Goal: Task Accomplishment & Management: Contribute content

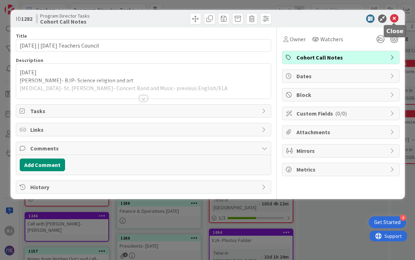
click at [398, 20] on icon at bounding box center [394, 18] width 8 height 8
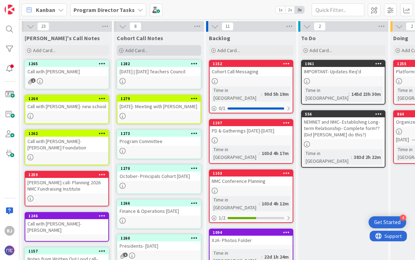
click at [159, 54] on div "Add Card..." at bounding box center [159, 50] width 85 height 11
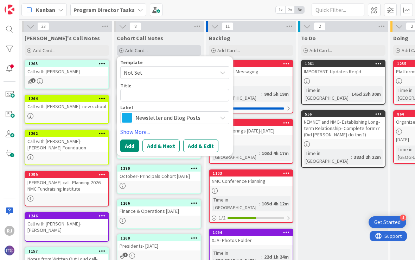
type textarea "x"
type textarea "A"
type textarea "x"
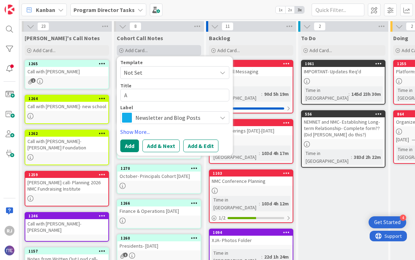
type textarea "Ad"
type textarea "x"
type textarea "Adv"
type textarea "x"
type textarea "Adva"
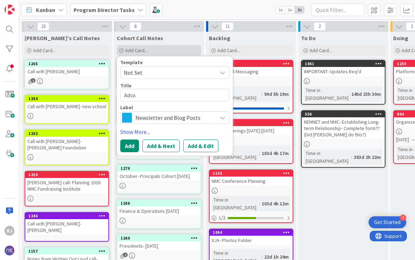
type textarea "x"
type textarea "Advan"
type textarea "x"
type textarea "Advanc"
type textarea "x"
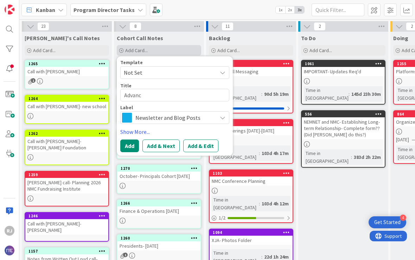
type textarea "Advance"
type textarea "x"
type textarea "Advancem"
type textarea "x"
type textarea "Advanceme"
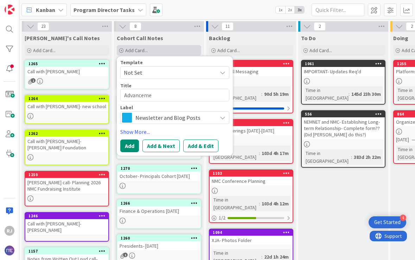
type textarea "x"
type textarea "Advancemen"
type textarea "x"
type textarea "Advancement"
type textarea "x"
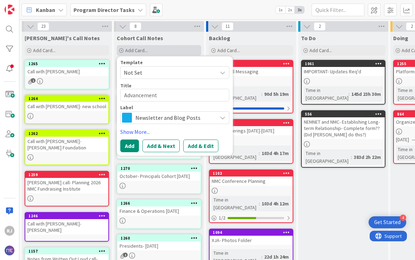
type textarea "Advancement"
type textarea "x"
type textarea "Advancement 1"
type textarea "x"
type textarea "Advancement 10"
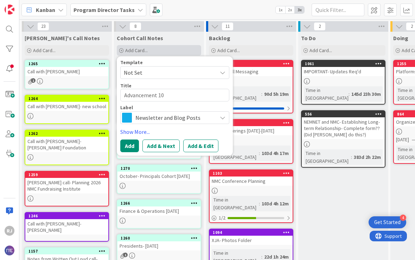
type textarea "x"
type textarea "Advancement 10-"
type textarea "x"
type textarea "Advancement 10-7"
type textarea "x"
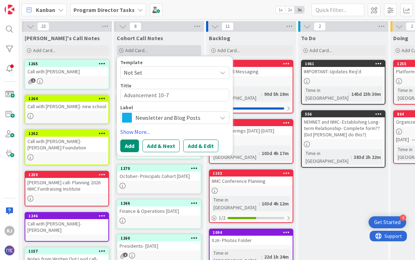
type textarea "Advancement 10-7-"
type textarea "x"
type textarea "Advancement 10-7-2"
type textarea "x"
type textarea "Advancement [DATE]"
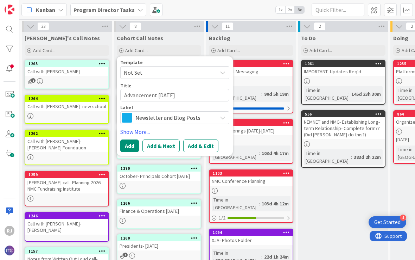
click at [181, 118] on span "Newsletter and Blog Posts" at bounding box center [175, 118] width 78 height 10
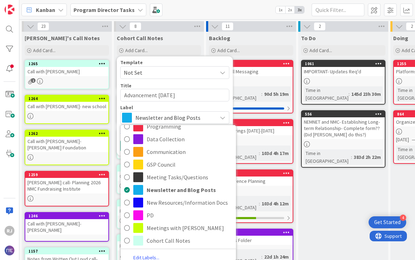
scroll to position [27, 0]
click at [175, 239] on span "Cohort Call Notes" at bounding box center [190, 240] width 86 height 11
type textarea "x"
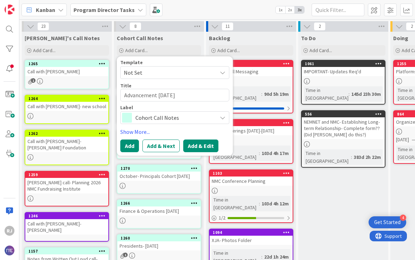
click at [199, 149] on button "Add & Edit" at bounding box center [200, 145] width 35 height 13
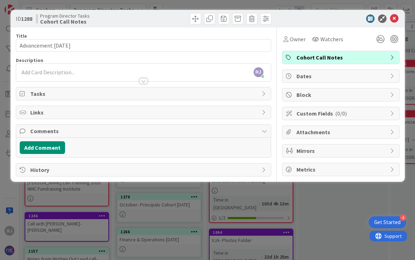
click at [85, 71] on div "[PERSON_NAME] [PERSON_NAME] just joined" at bounding box center [143, 73] width 255 height 18
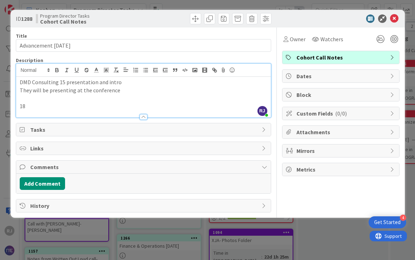
click at [42, 111] on div at bounding box center [143, 113] width 255 height 7
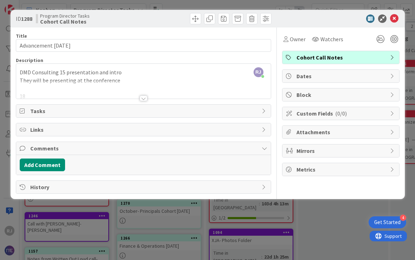
click at [65, 91] on div at bounding box center [143, 90] width 255 height 18
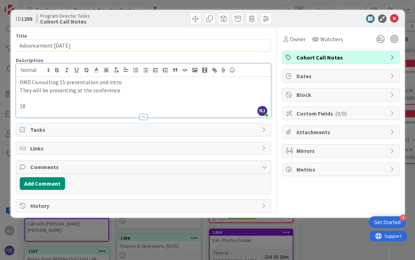
click at [39, 107] on p "18" at bounding box center [144, 106] width 248 height 8
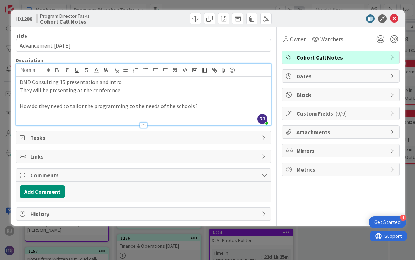
click at [209, 102] on p "How do they need to tailor the programming to the needs of the schools?" at bounding box center [144, 106] width 248 height 8
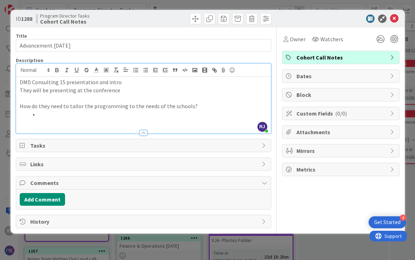
click at [125, 92] on p "They will be presenting at the conference" at bounding box center [144, 90] width 248 height 8
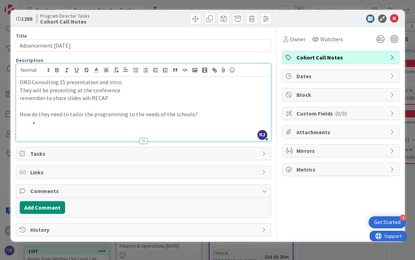
click at [54, 120] on li at bounding box center [147, 122] width 239 height 8
click at [122, 100] on p "remember to share slides wih RECAP" at bounding box center [144, 98] width 248 height 8
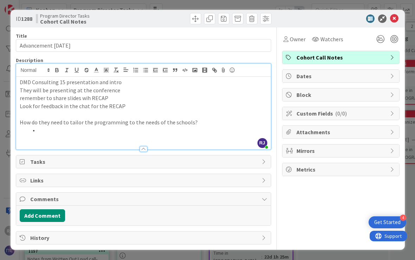
click at [77, 136] on p at bounding box center [144, 138] width 248 height 8
click at [66, 128] on li at bounding box center [147, 130] width 239 height 8
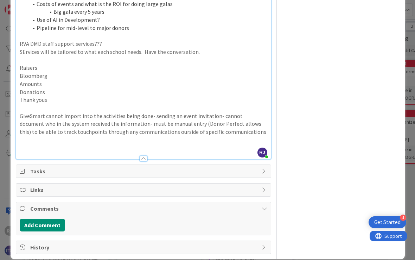
scroll to position [230, 0]
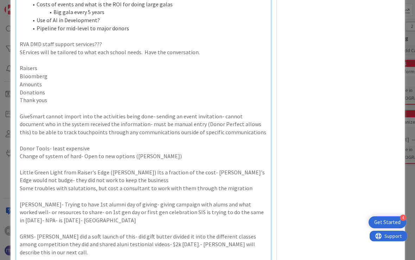
click at [19, 223] on div "DMD Consulting 15 presentation and intro They will be presenting at the confere…" at bounding box center [143, 67] width 255 height 440
